Goal: Obtain resource: Download file/media

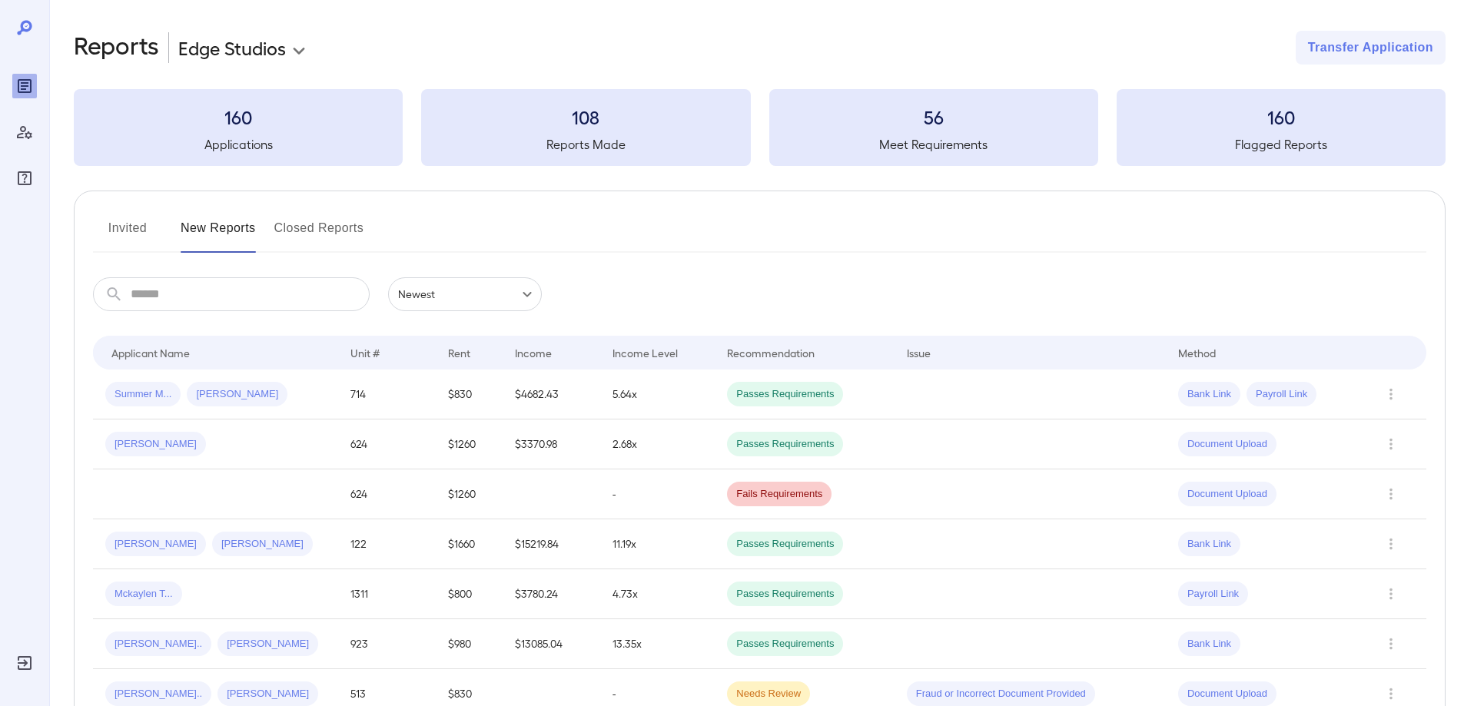
click at [123, 230] on button "Invited" at bounding box center [127, 234] width 69 height 37
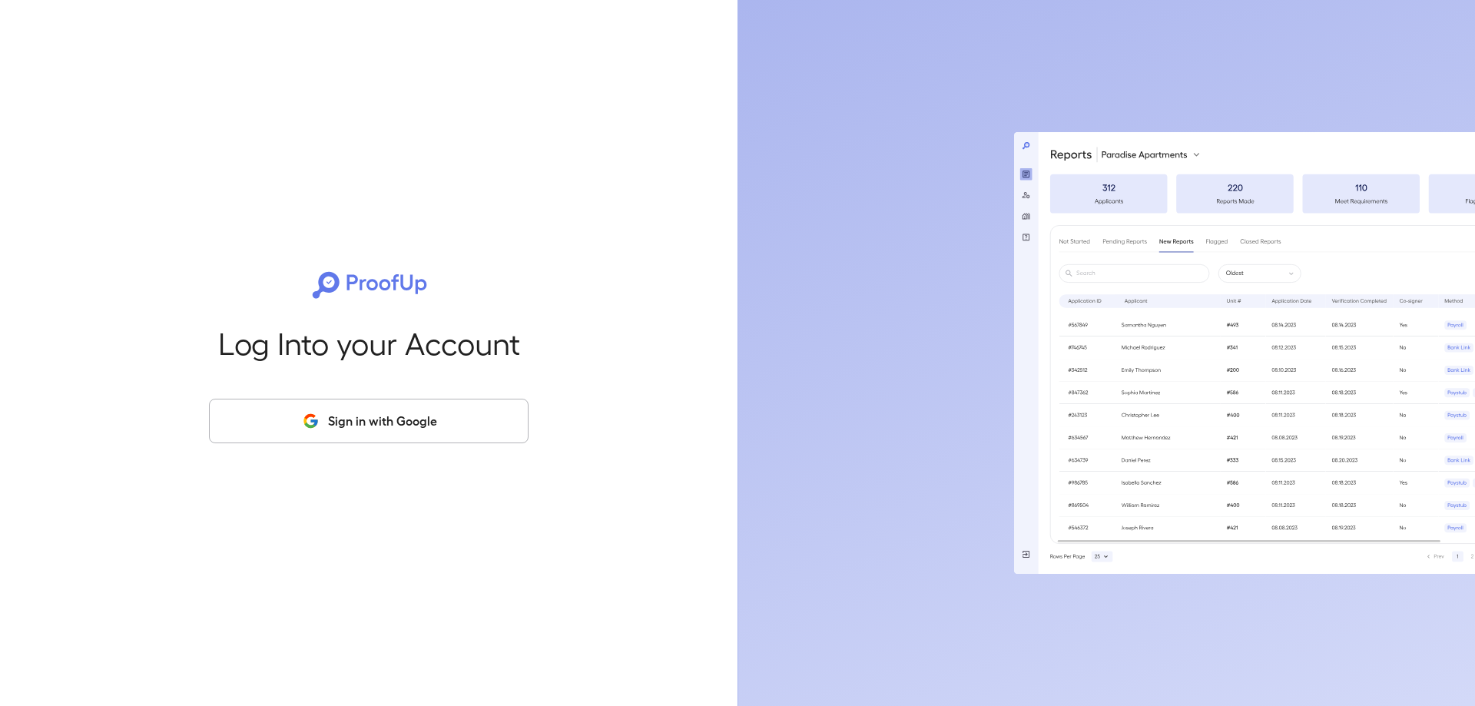
click at [327, 429] on button "Sign in with Google" at bounding box center [369, 421] width 320 height 45
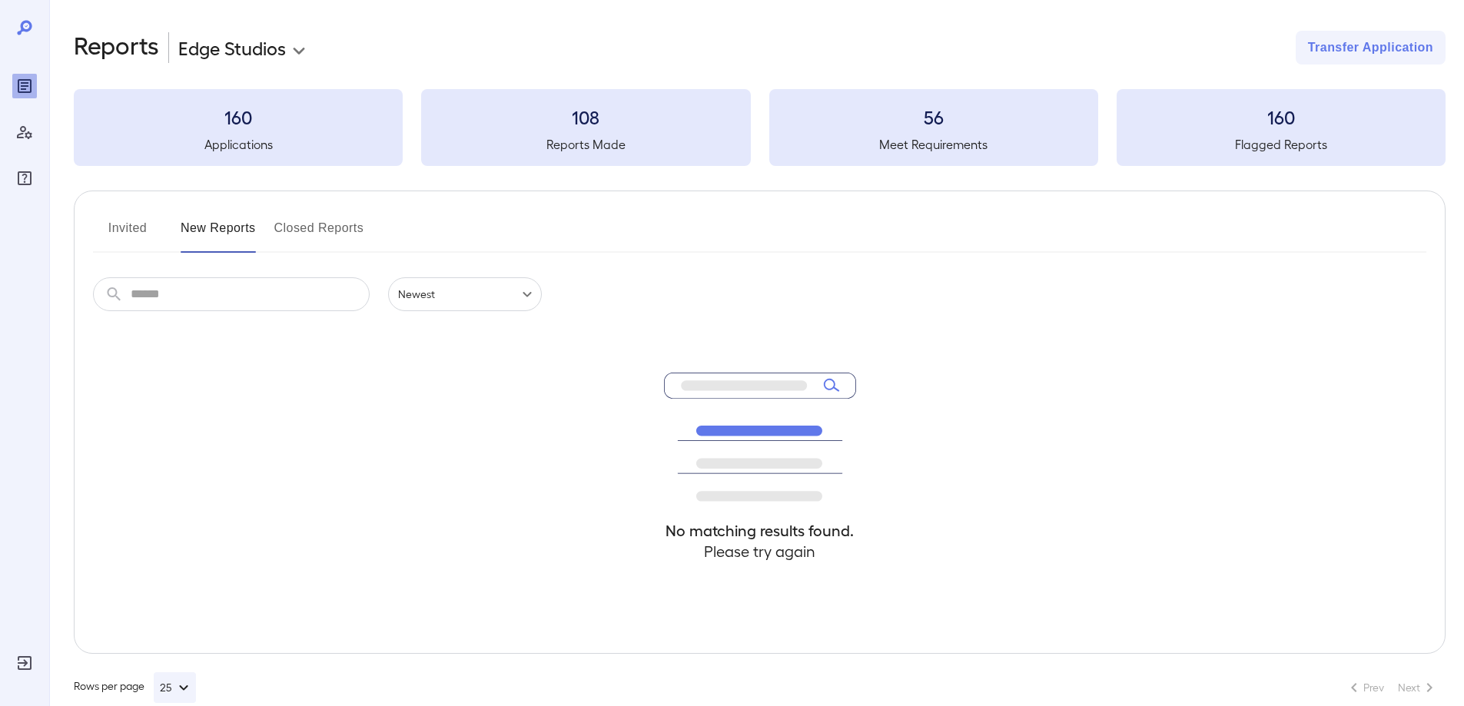
click at [138, 234] on button "Invited" at bounding box center [127, 234] width 69 height 37
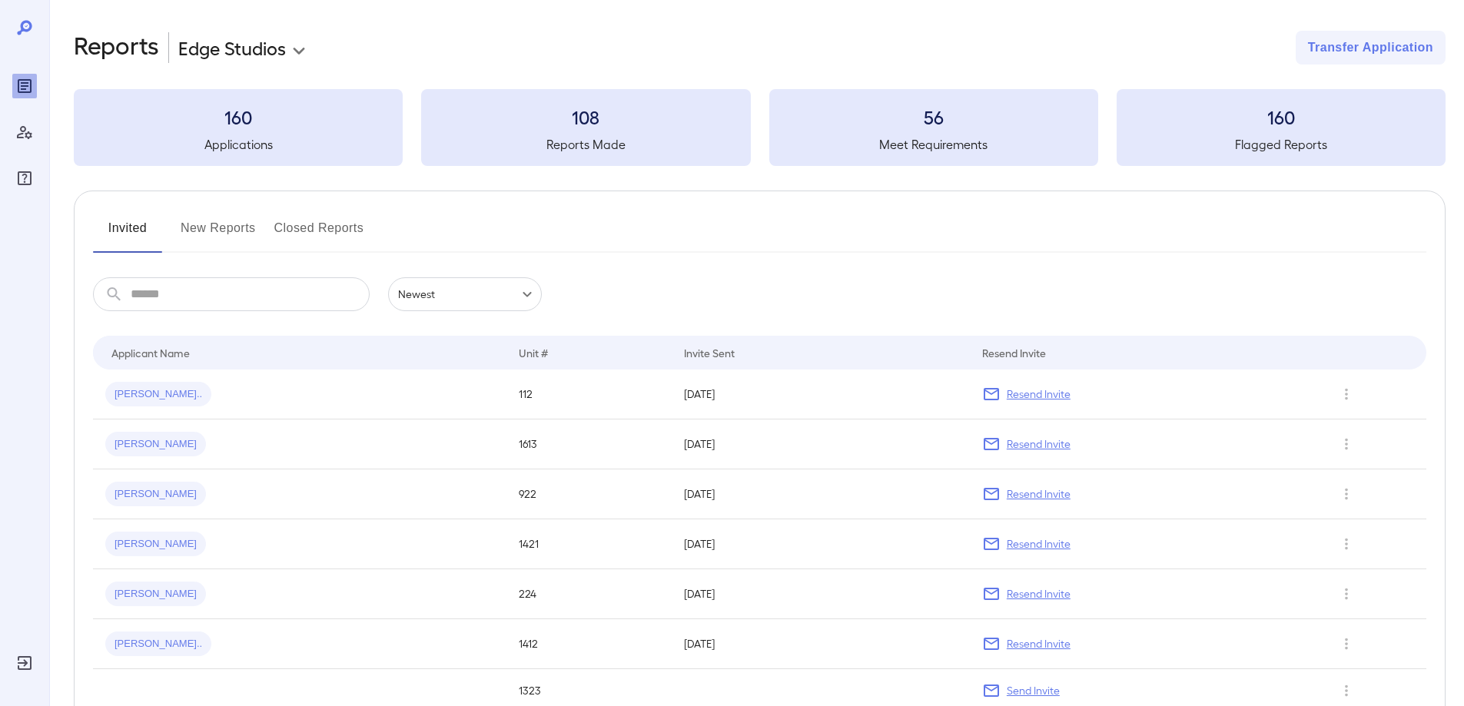
click at [202, 230] on button "New Reports" at bounding box center [218, 234] width 75 height 37
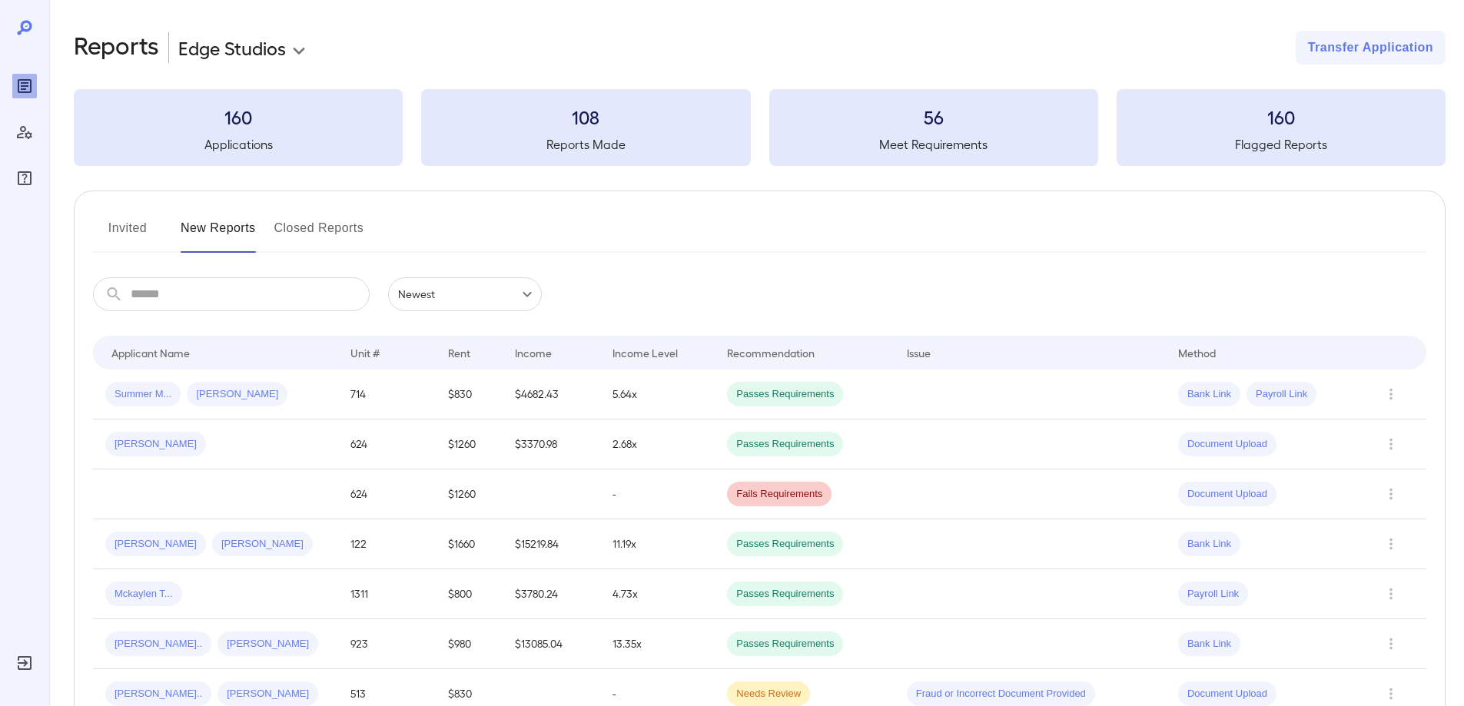
click at [137, 236] on button "Invited" at bounding box center [127, 234] width 69 height 37
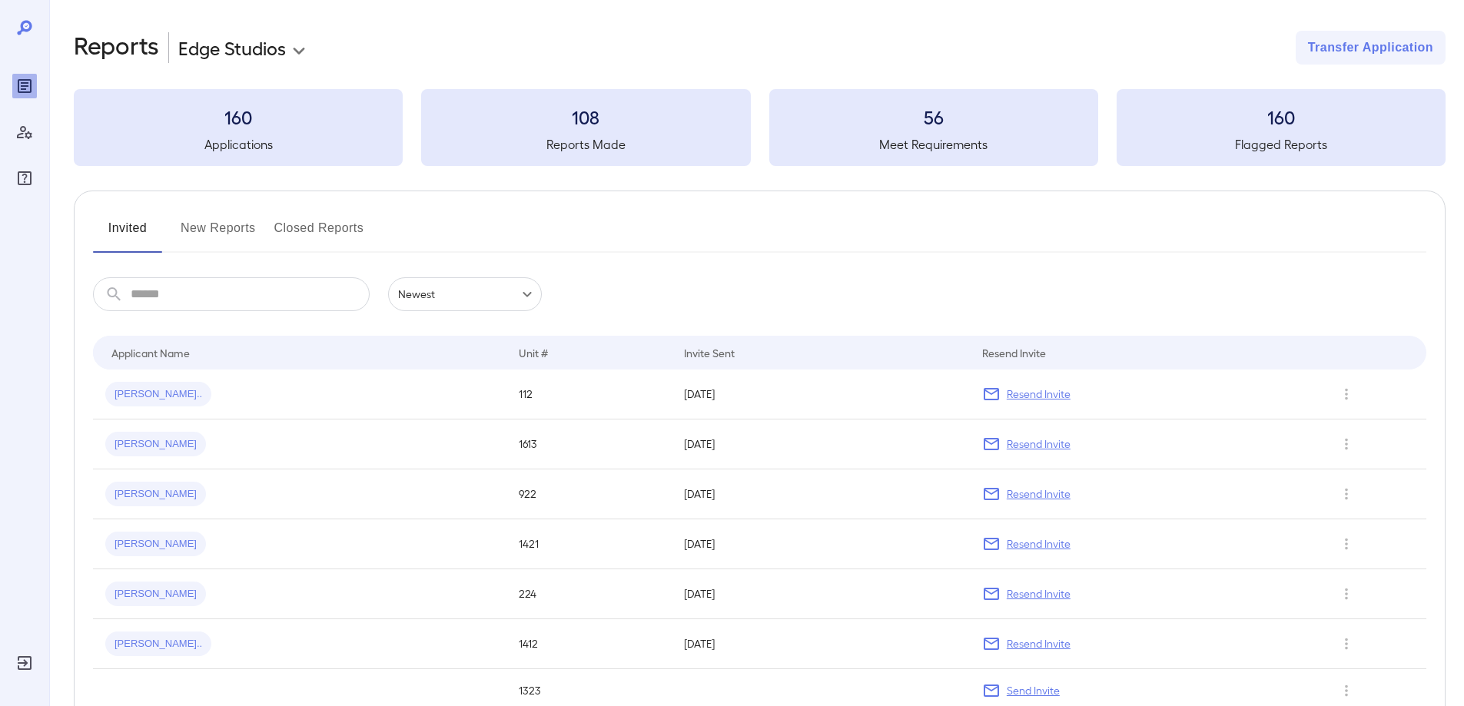
click at [209, 231] on button "New Reports" at bounding box center [218, 234] width 75 height 37
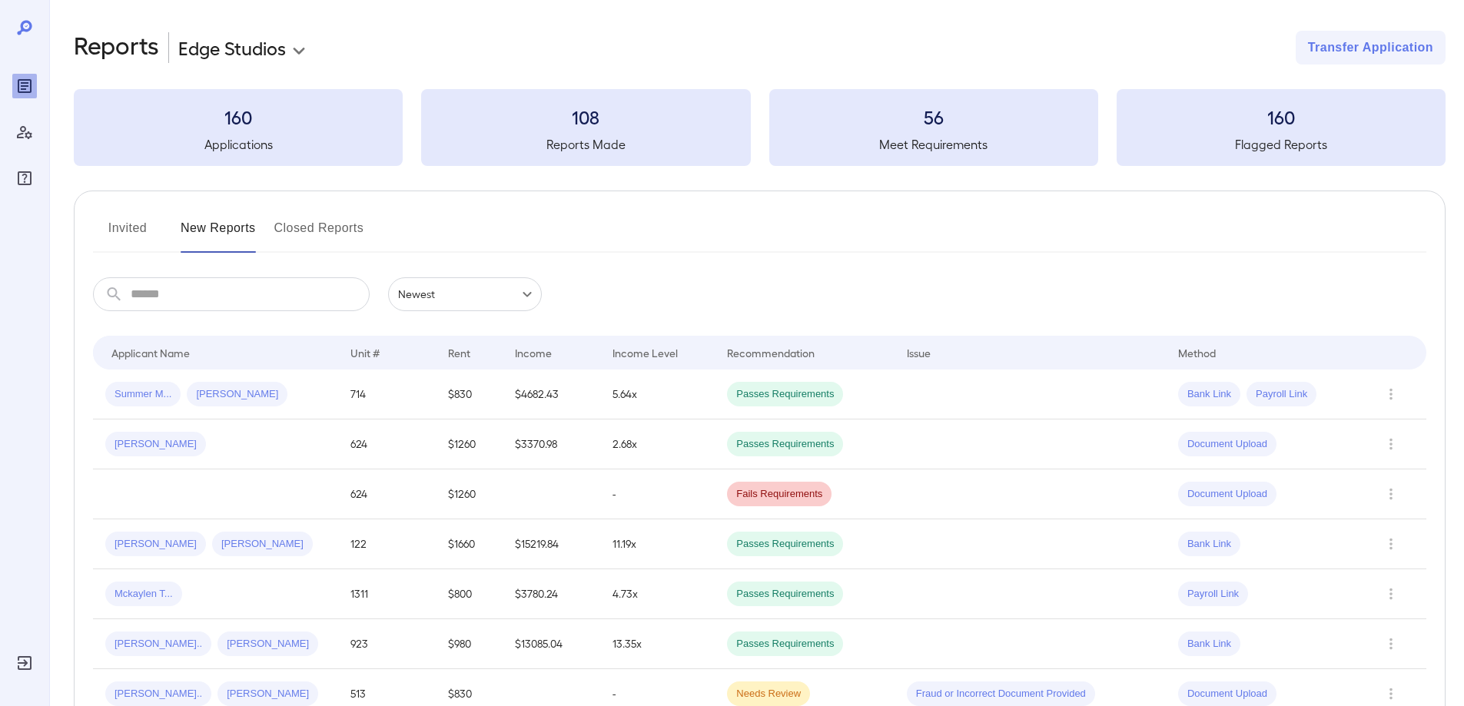
click at [153, 232] on button "Invited" at bounding box center [127, 234] width 69 height 37
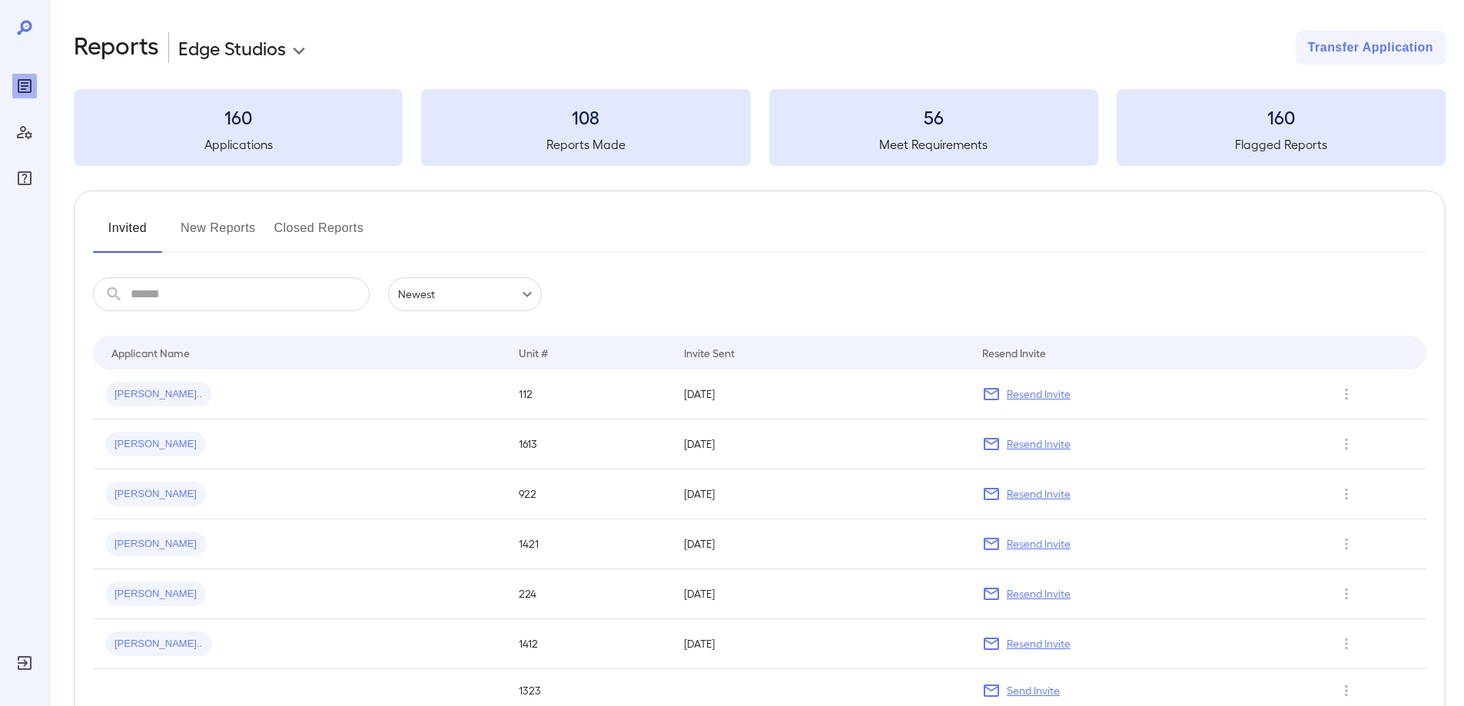
click at [239, 232] on button "New Reports" at bounding box center [218, 234] width 75 height 37
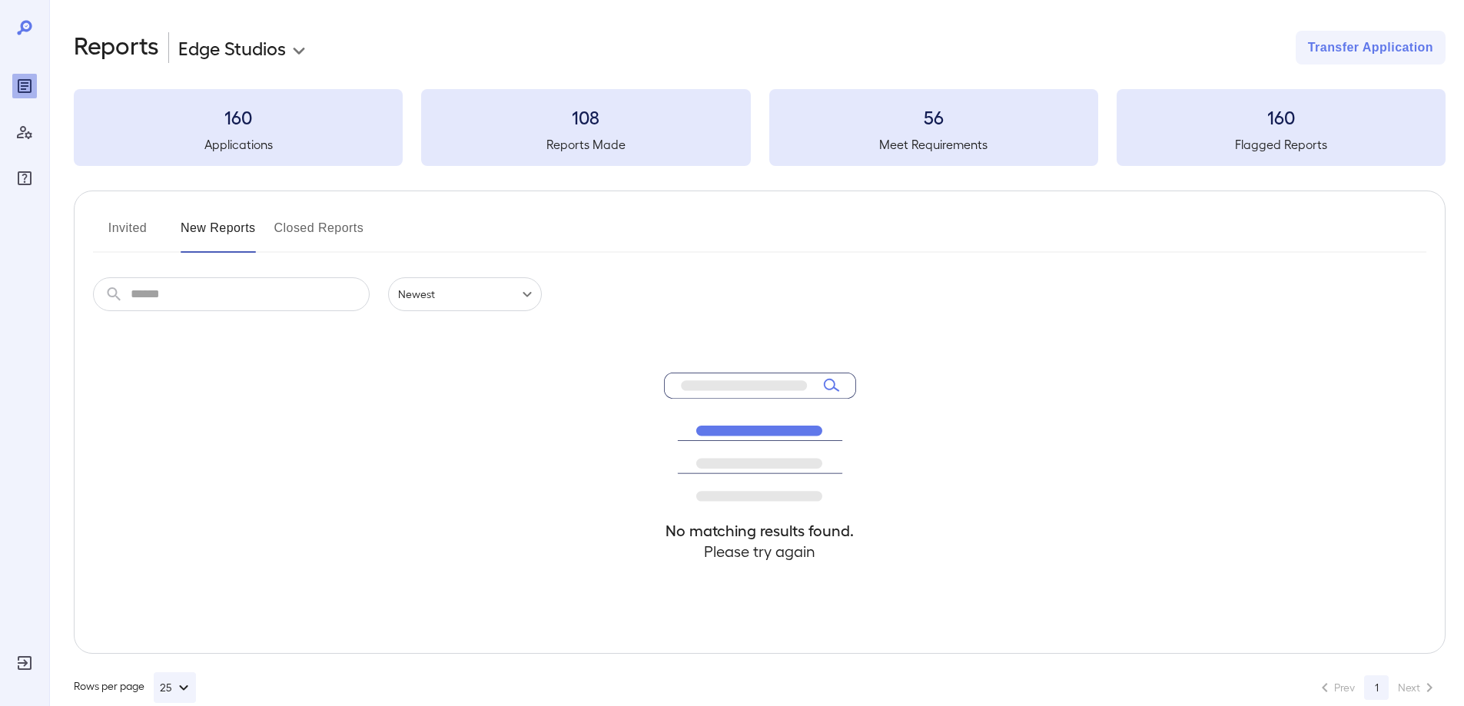
click at [128, 232] on button "Invited" at bounding box center [127, 234] width 69 height 37
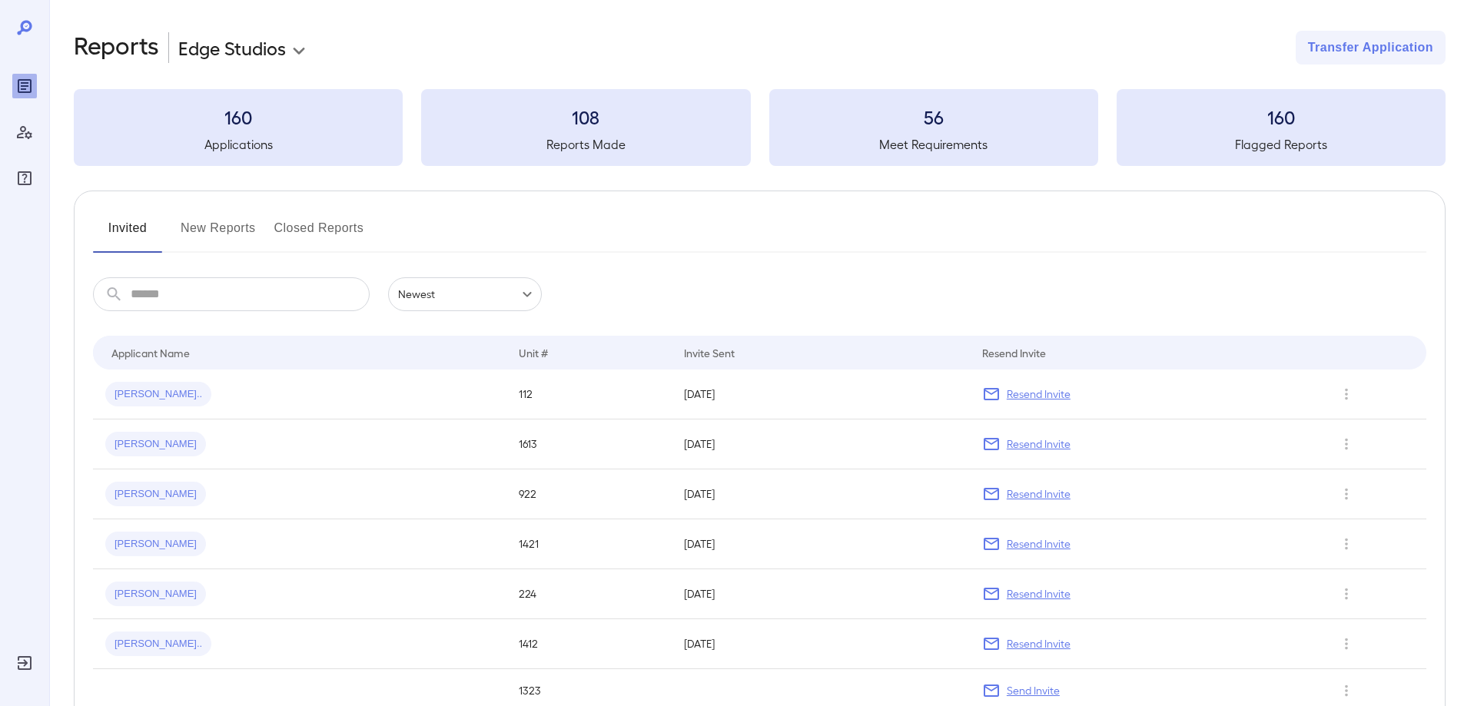
click at [193, 224] on button "New Reports" at bounding box center [218, 234] width 75 height 37
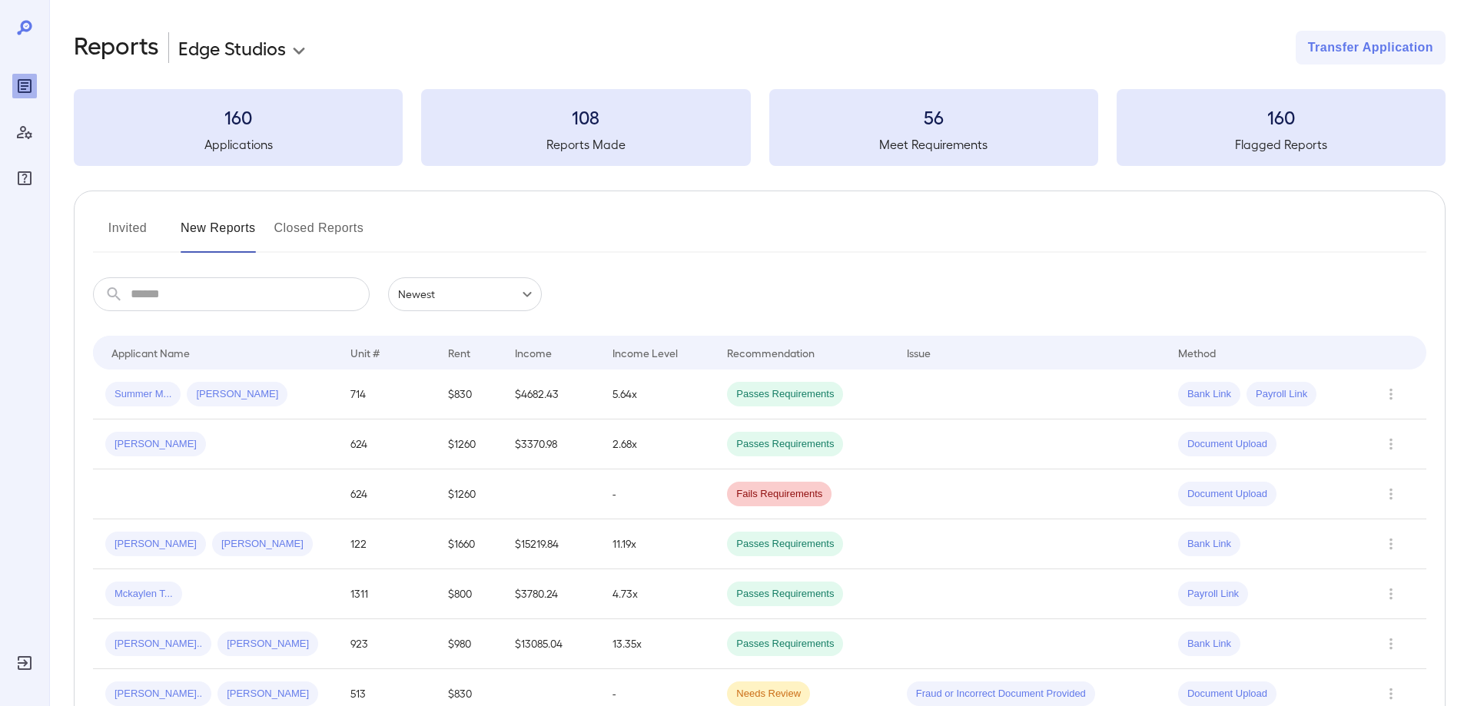
click at [137, 234] on button "Invited" at bounding box center [127, 234] width 69 height 37
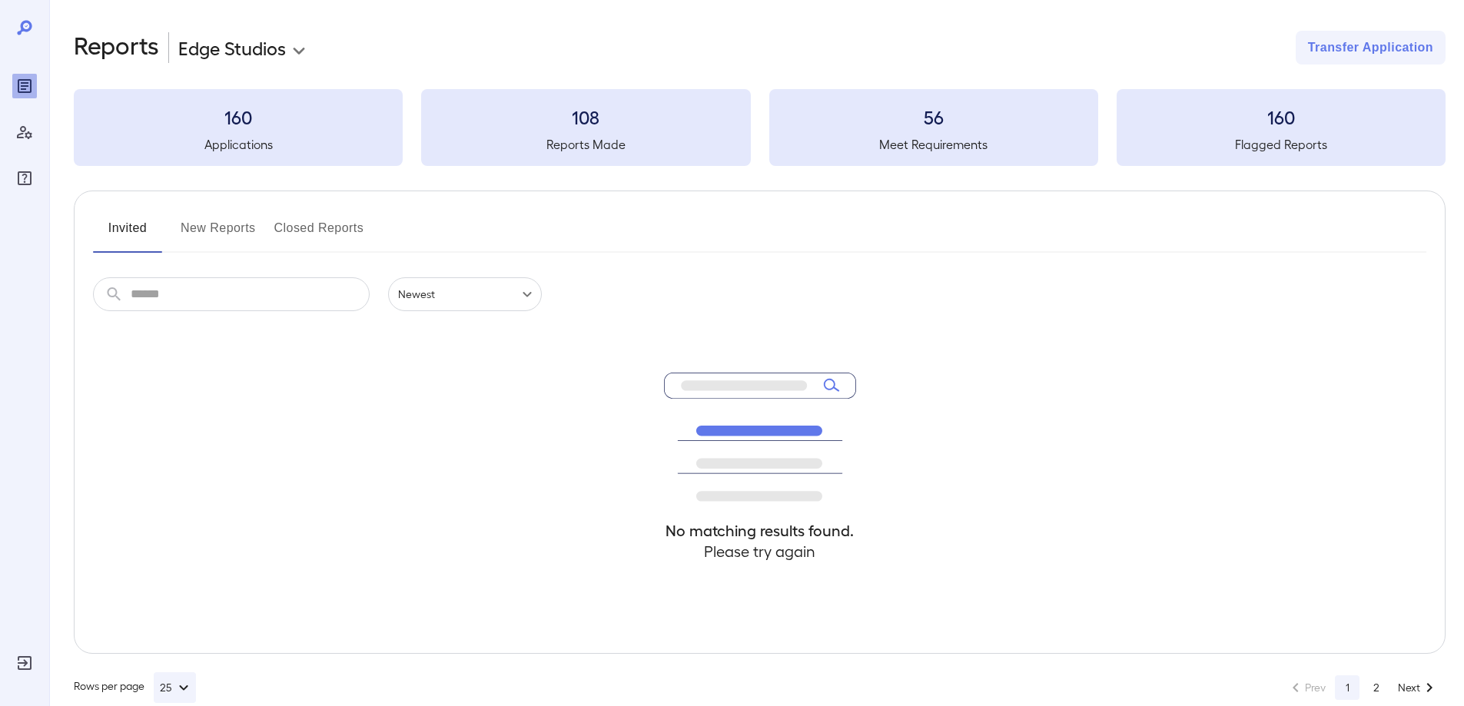
click at [224, 234] on button "New Reports" at bounding box center [218, 234] width 75 height 37
click at [122, 217] on div "Invited New Reports Closed Reports ​ ​ Newest ****** No matching results found.…" at bounding box center [759, 422] width 1371 height 463
click at [123, 224] on button "Invited" at bounding box center [127, 234] width 69 height 37
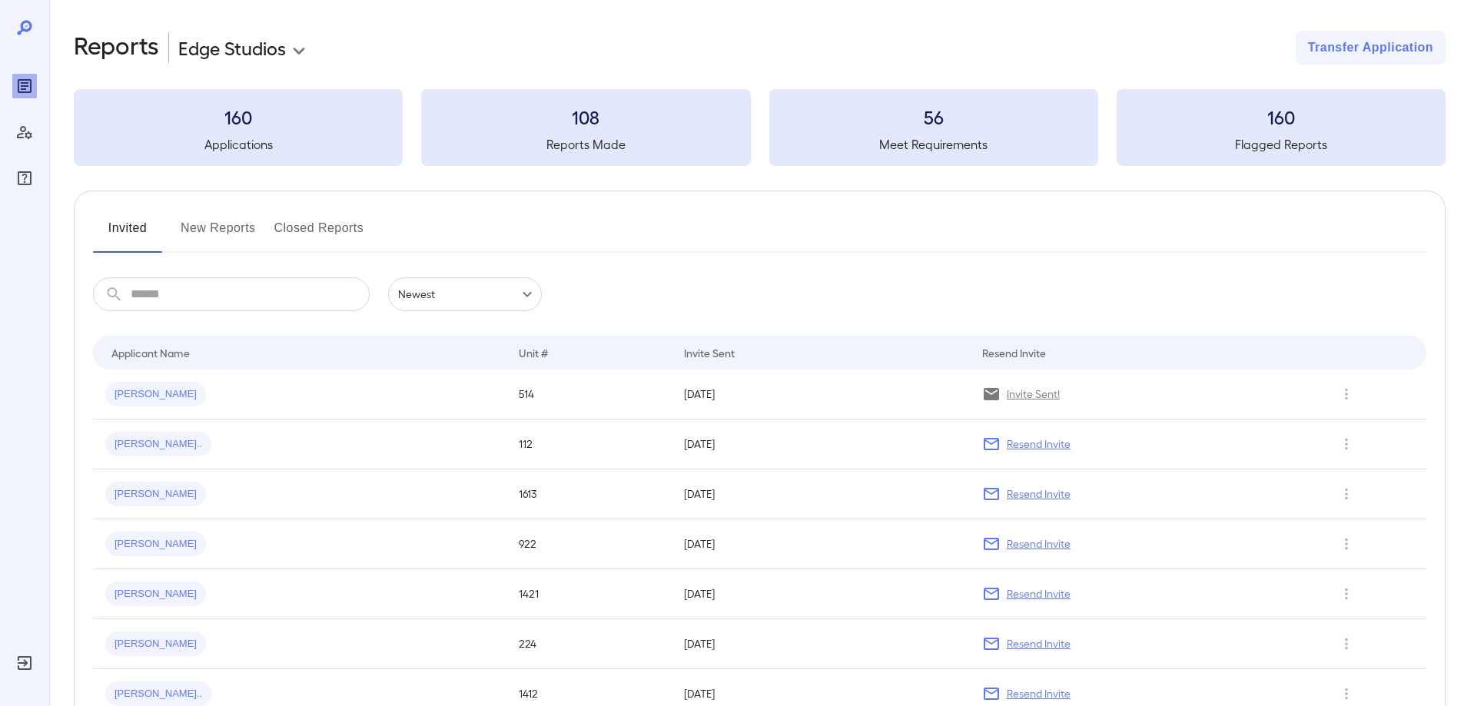
click at [246, 229] on button "New Reports" at bounding box center [218, 234] width 75 height 37
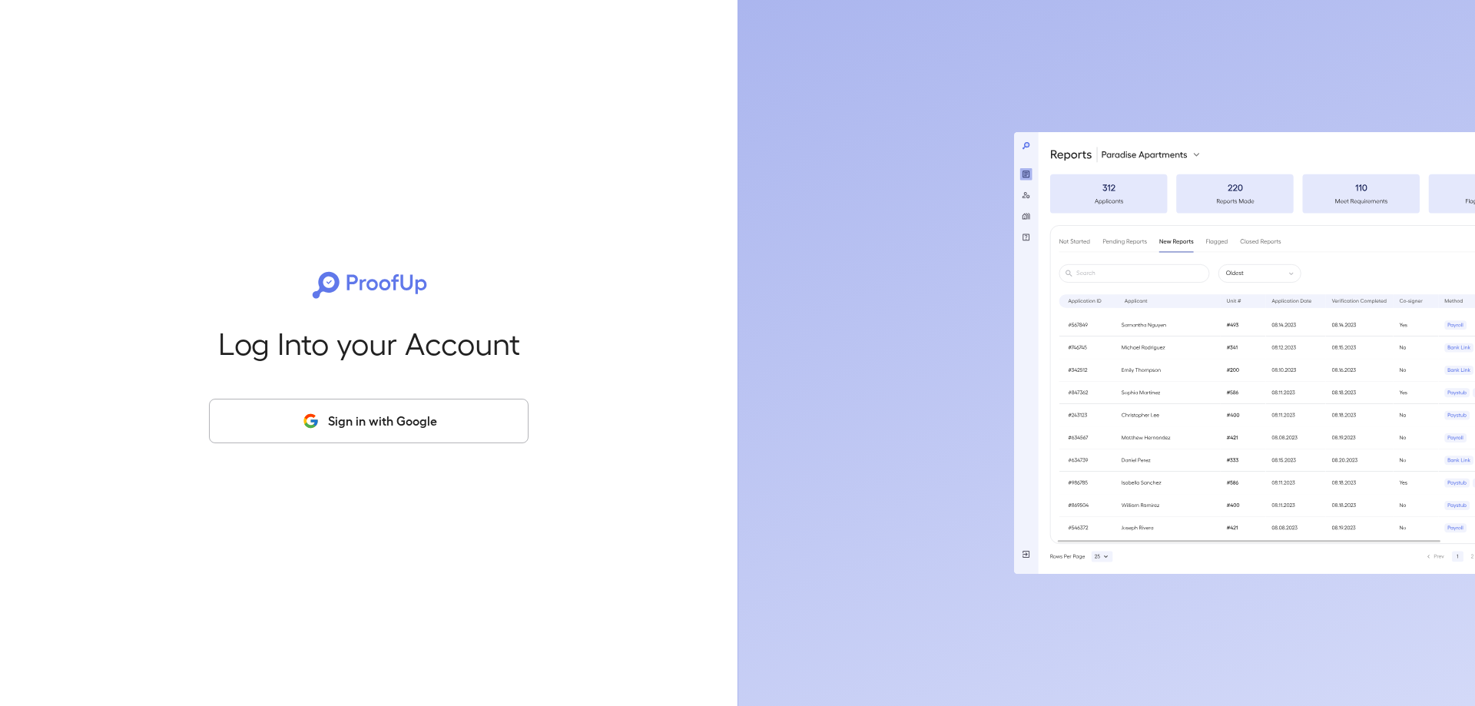
click at [315, 423] on icon "button" at bounding box center [313, 423] width 7 height 7
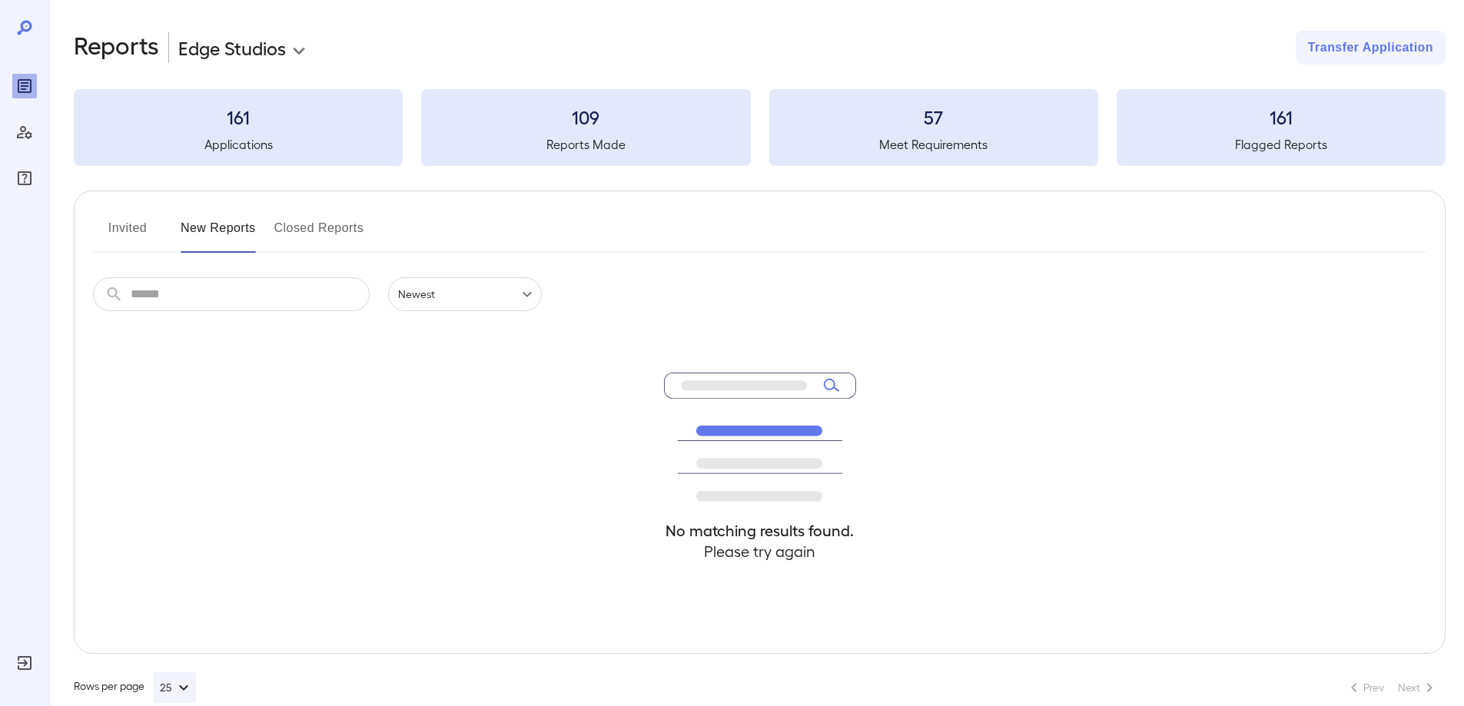
click at [126, 230] on button "Invited" at bounding box center [127, 234] width 69 height 37
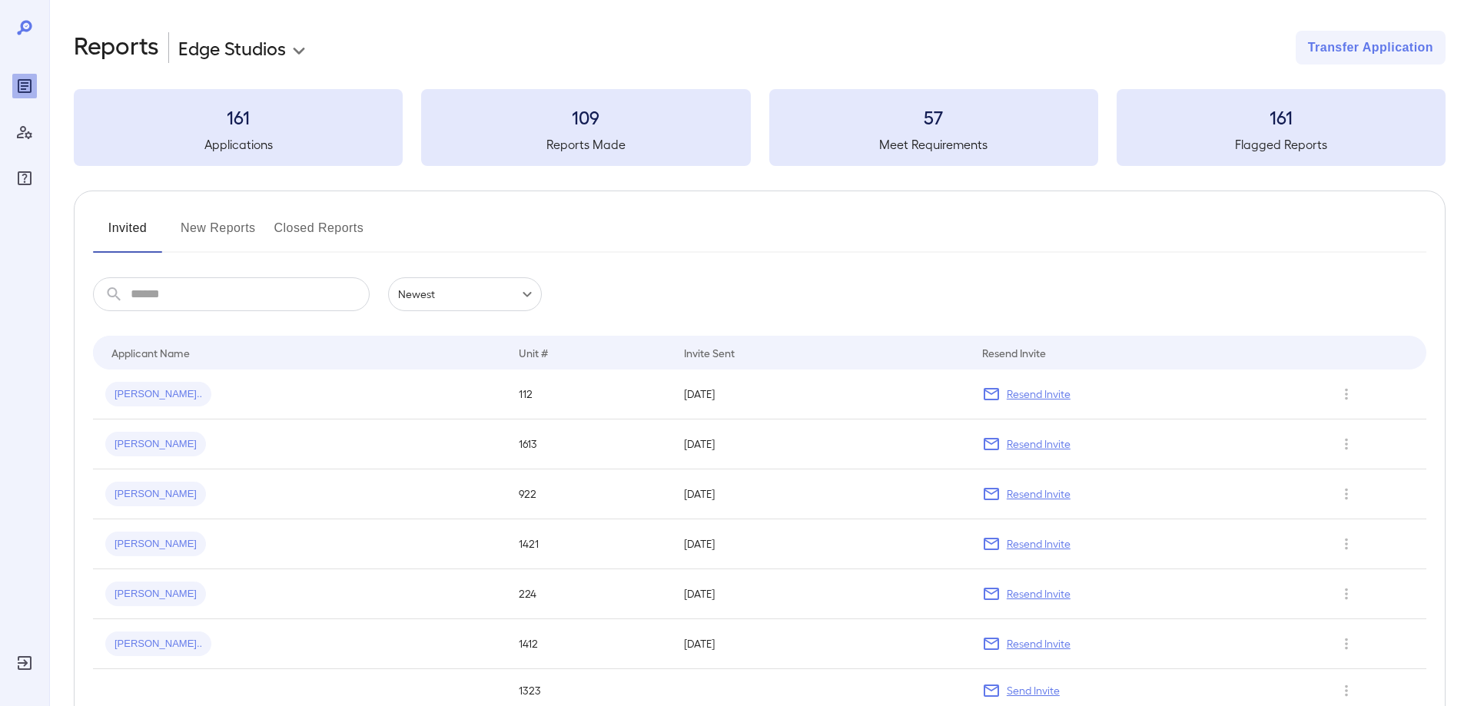
click at [211, 237] on button "New Reports" at bounding box center [218, 234] width 75 height 37
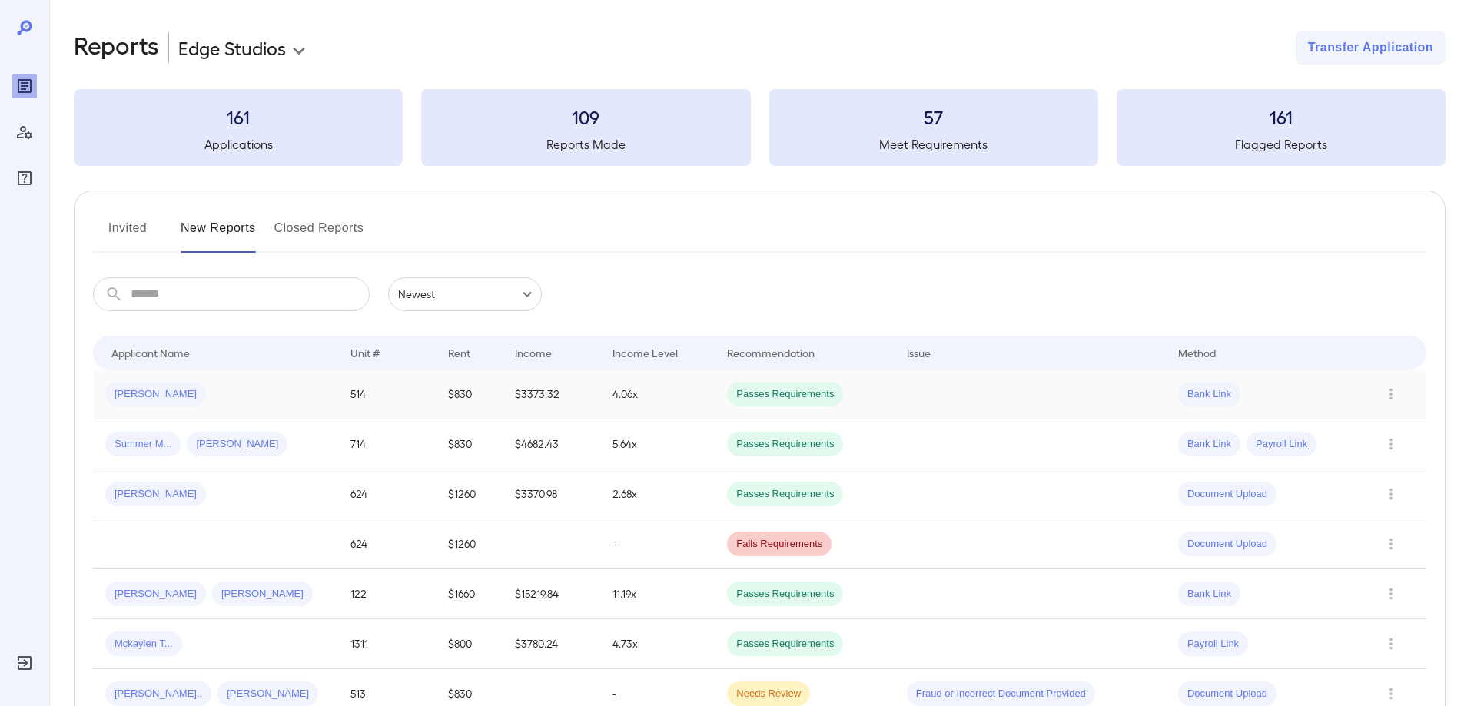
click at [263, 400] on div "Bernadette m..." at bounding box center [215, 394] width 221 height 25
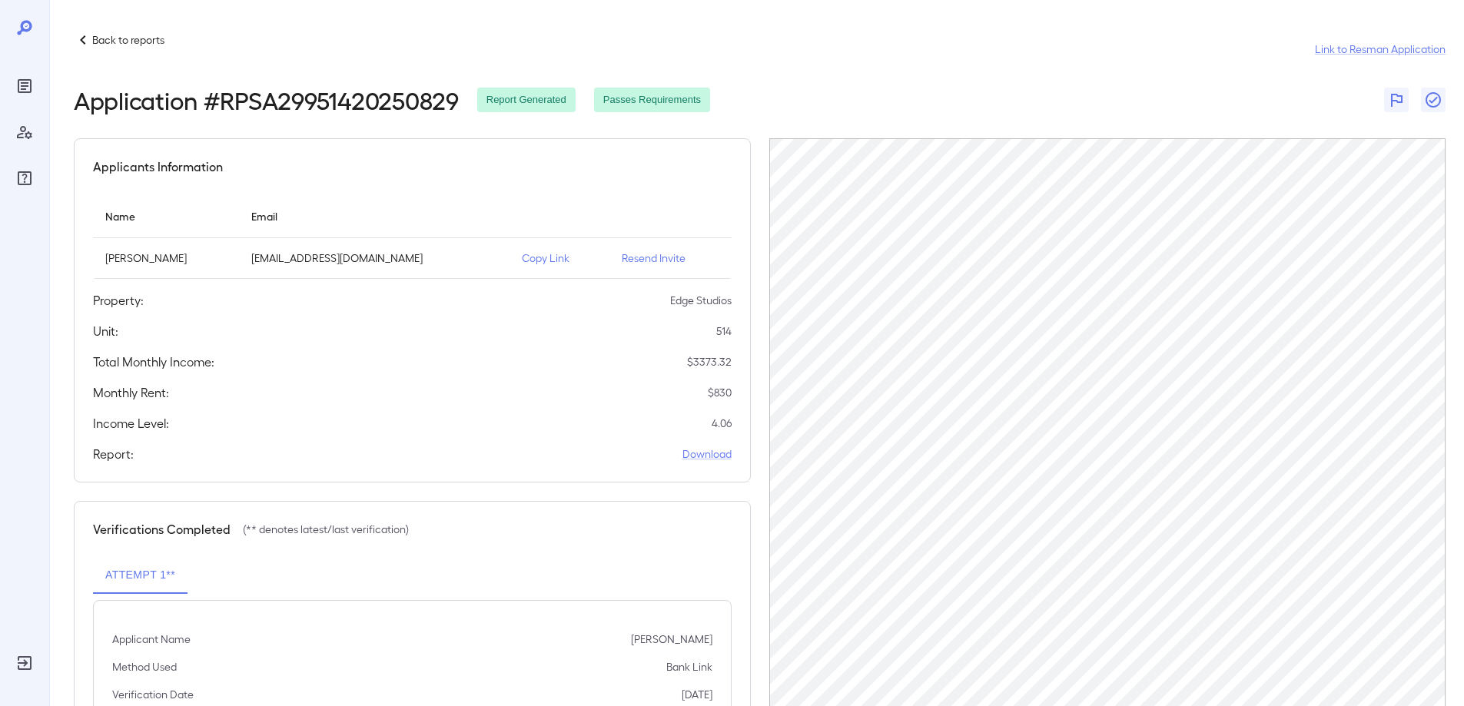
scroll to position [65, 0]
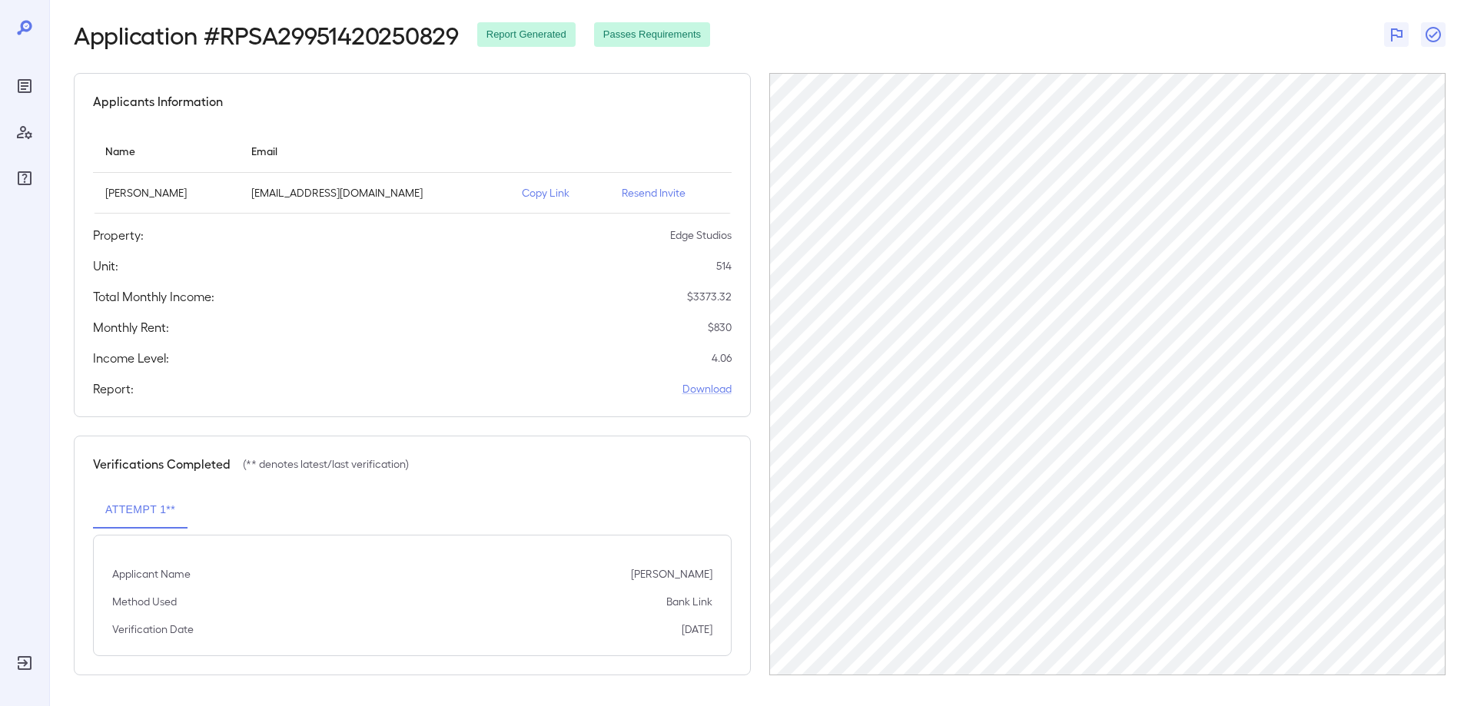
click at [705, 380] on div "Report: Download" at bounding box center [412, 389] width 638 height 18
click at [705, 388] on link "Download" at bounding box center [706, 388] width 49 height 15
